Goal: Find specific page/section: Find specific page/section

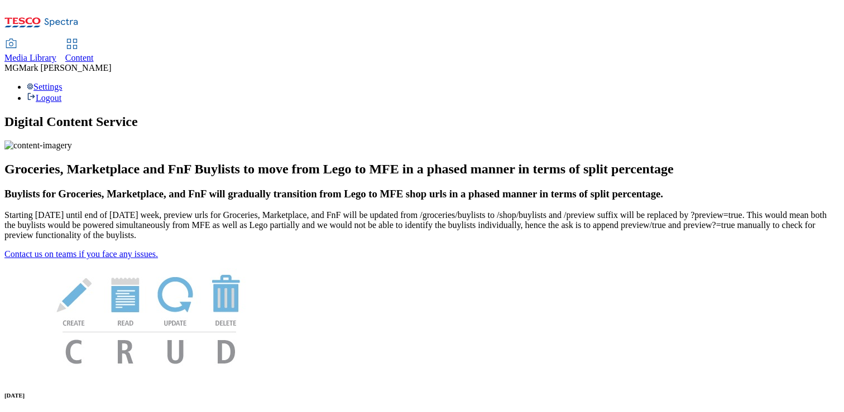
click at [56, 53] on span "Media Library" at bounding box center [30, 57] width 52 height 9
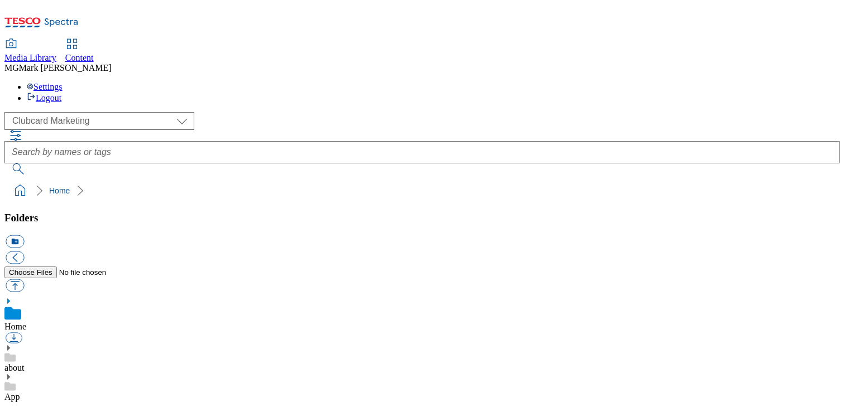
scroll to position [65, 0]
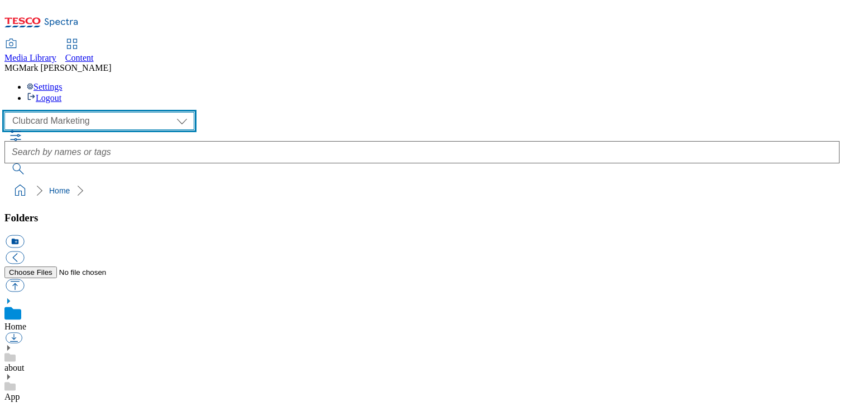
click at [77, 112] on select "Clubcard Marketing Dotcom UK FnF Stores GHS Marketing UK GHS Product UK GHS ROI…" at bounding box center [99, 121] width 190 height 18
select select "flare-ghs-mktg"
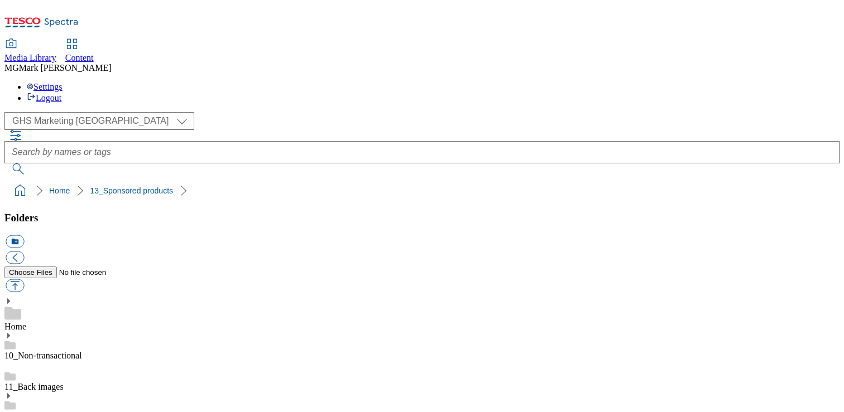
scroll to position [105, 0]
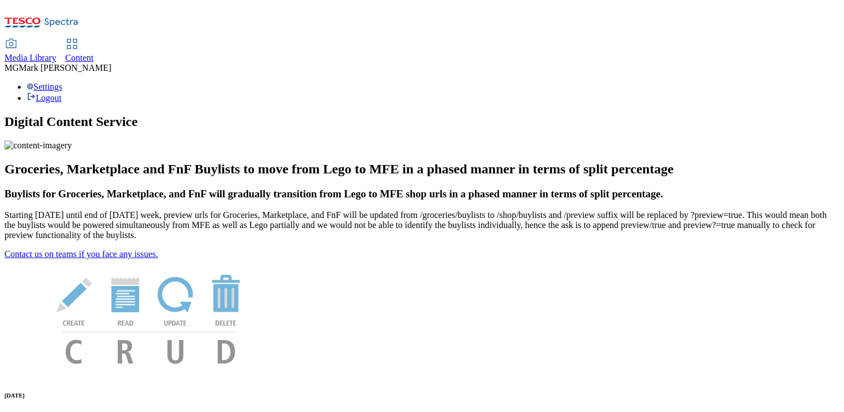
click at [56, 53] on span "Media Library" at bounding box center [30, 57] width 52 height 9
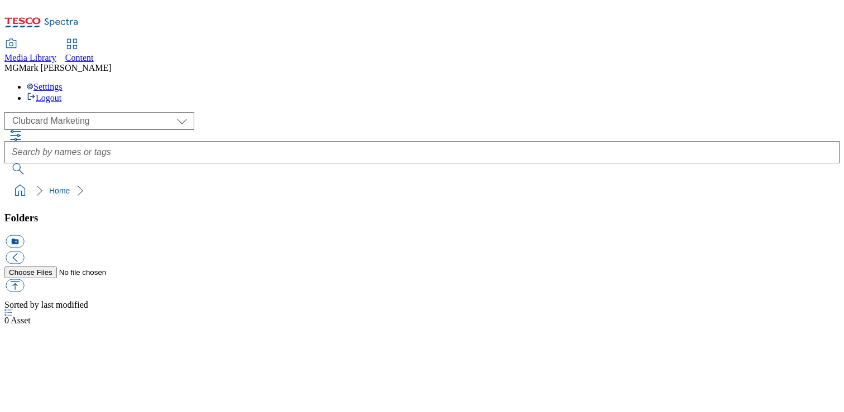
scroll to position [1, 0]
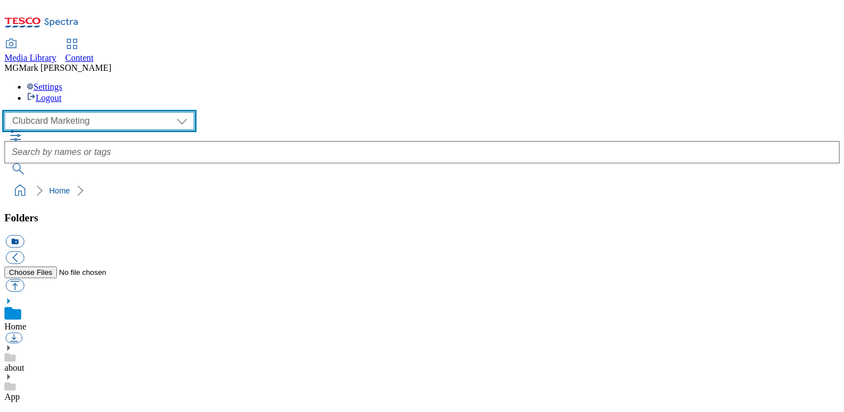
click at [43, 112] on select "Clubcard Marketing Dotcom UK FnF Stores GHS Marketing UK GHS Product UK GHS ROI…" at bounding box center [99, 121] width 190 height 18
select select "flare-ghs-mktg"
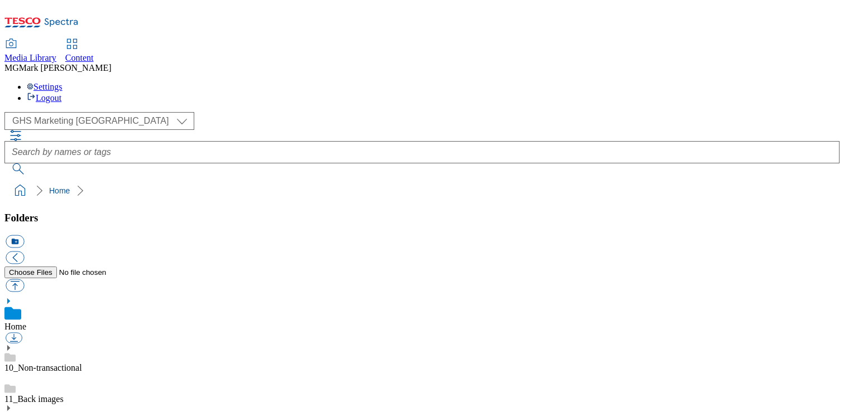
scroll to position [317, 0]
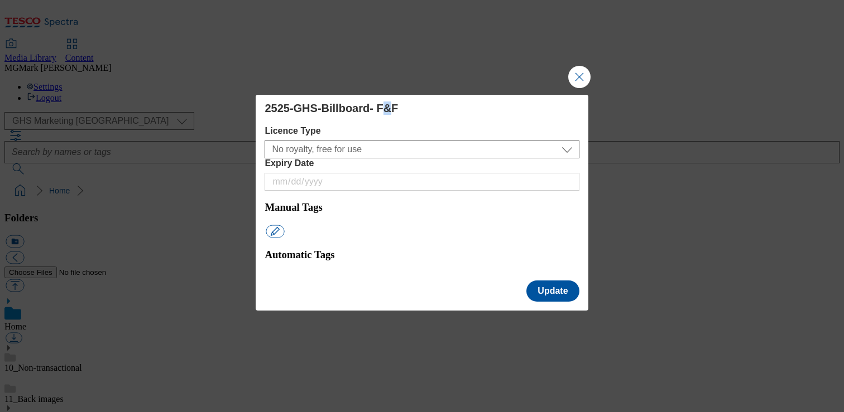
click at [475, 115] on div "2525-GHS-Billboard- F&F" at bounding box center [421, 108] width 314 height 13
click at [575, 88] on button "Close Modal" at bounding box center [579, 77] width 22 height 22
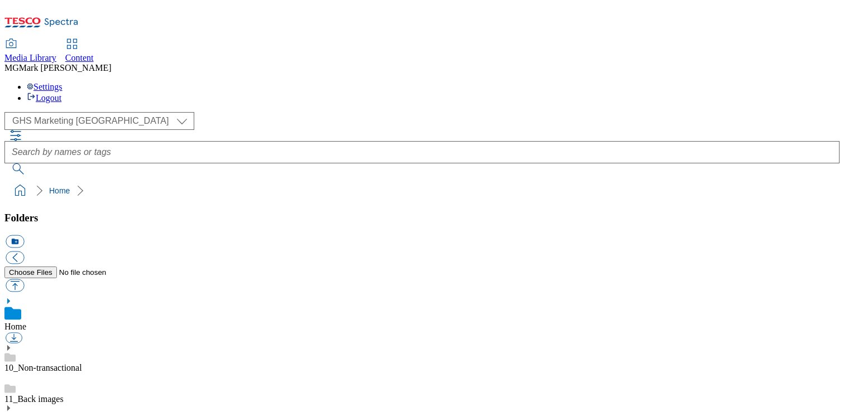
scroll to position [282, 0]
